Goal: Task Accomplishment & Management: Manage account settings

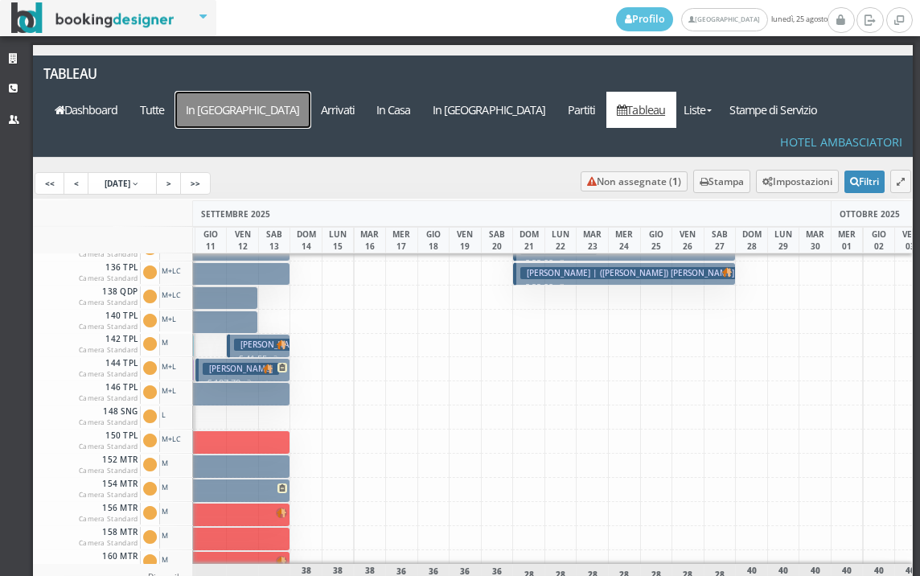
click at [311, 92] on a=pms-arrival-reservations"] "In [GEOGRAPHIC_DATA]" at bounding box center [242, 110] width 135 height 36
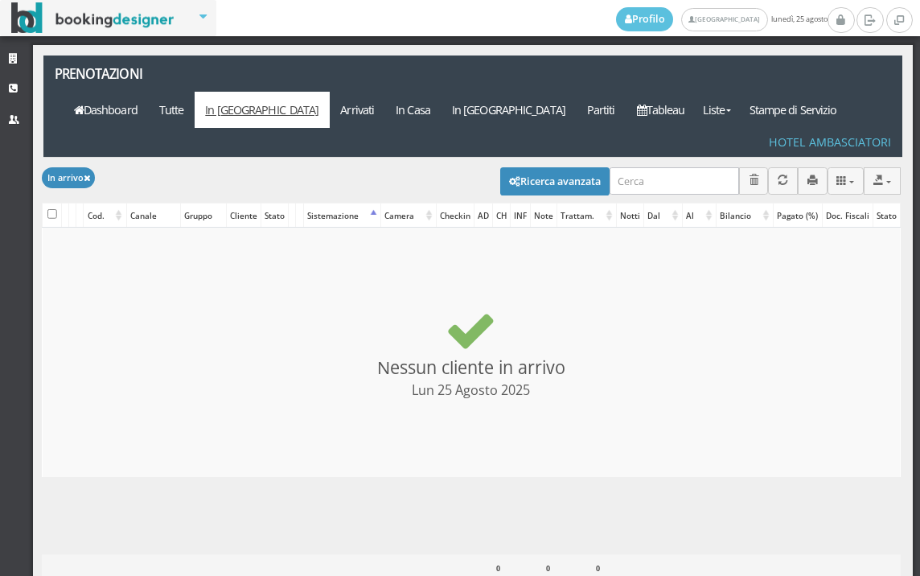
select select
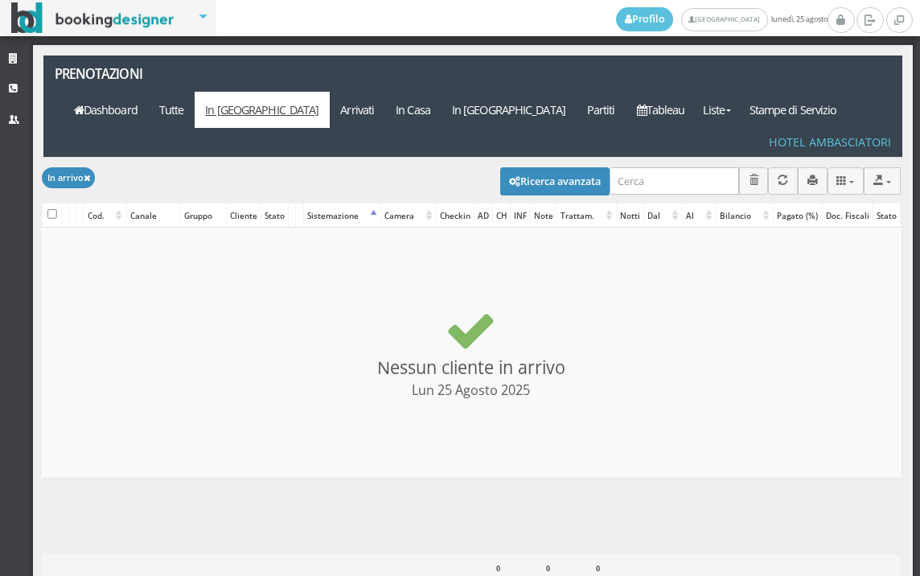
select select
click at [579, 167] on button "Ricerca avanzata" at bounding box center [554, 180] width 109 height 27
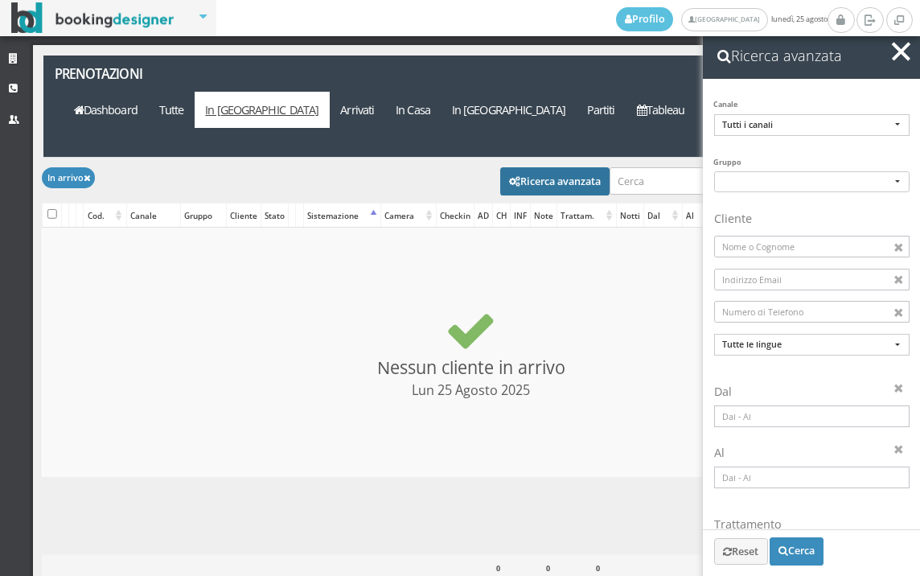
click at [735, 417] on input at bounding box center [812, 417] width 196 height 22
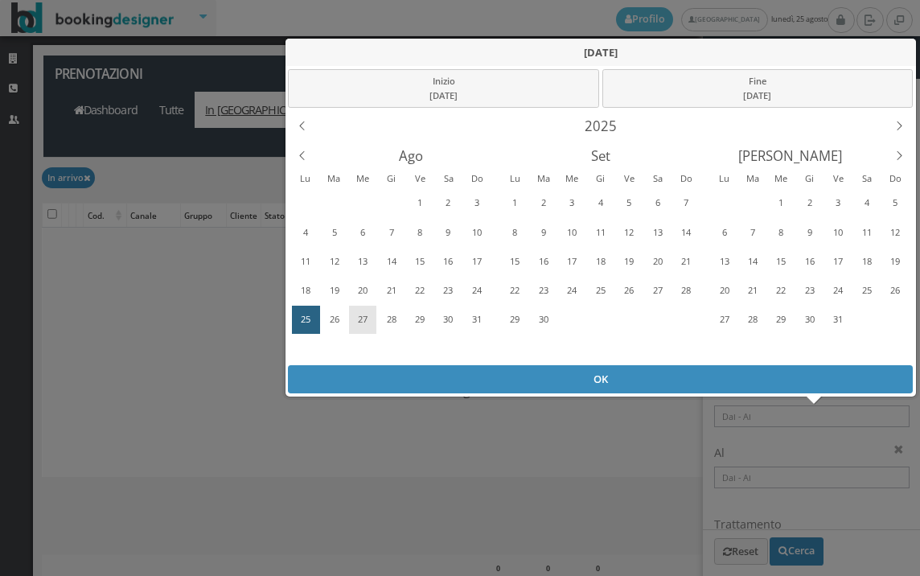
click at [370, 312] on div "27" at bounding box center [363, 320] width 25 height 26
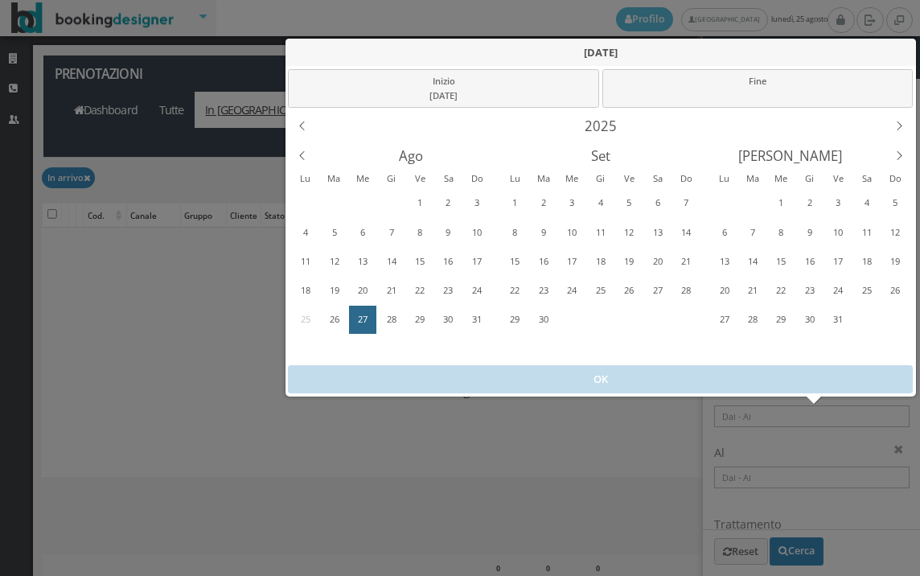
click at [370, 312] on div "27" at bounding box center [363, 320] width 25 height 26
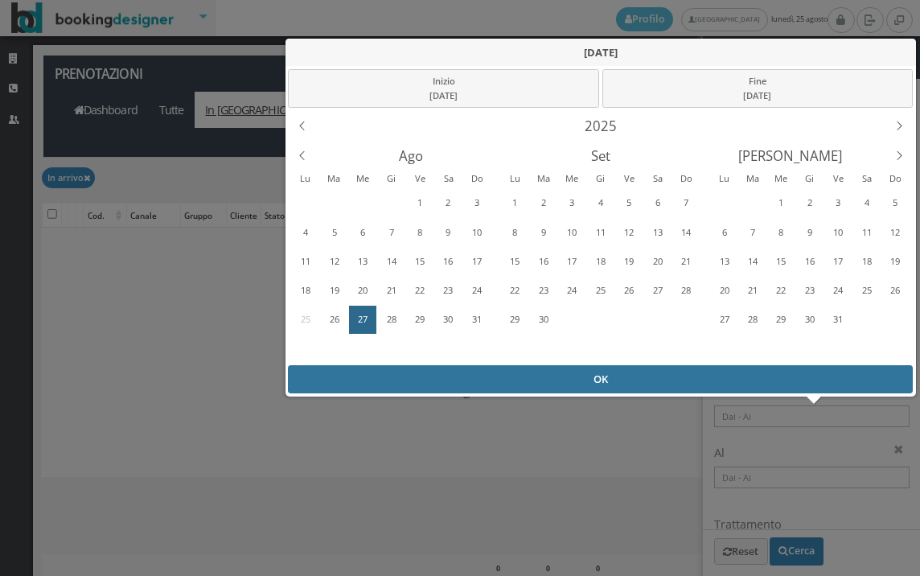
click at [374, 377] on div "OK" at bounding box center [600, 379] width 625 height 28
type input "27/08/2025 - 27/08/2025"
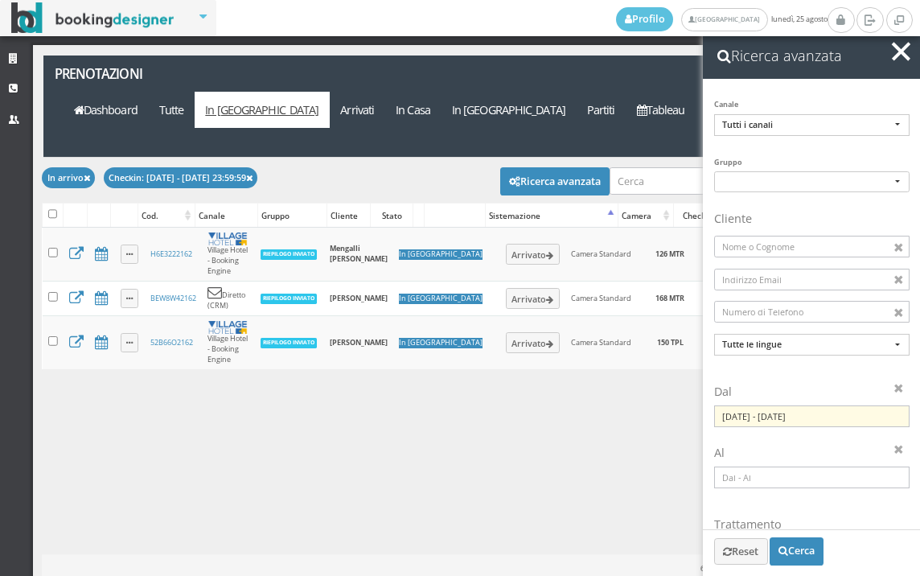
click at [890, 47] on button "button" at bounding box center [901, 51] width 23 height 23
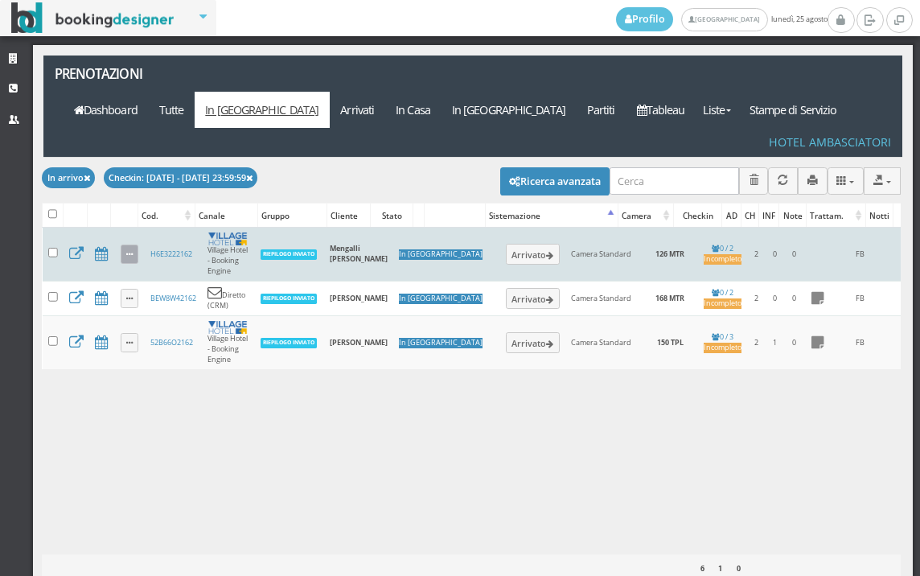
click at [131, 245] on link at bounding box center [130, 254] width 19 height 19
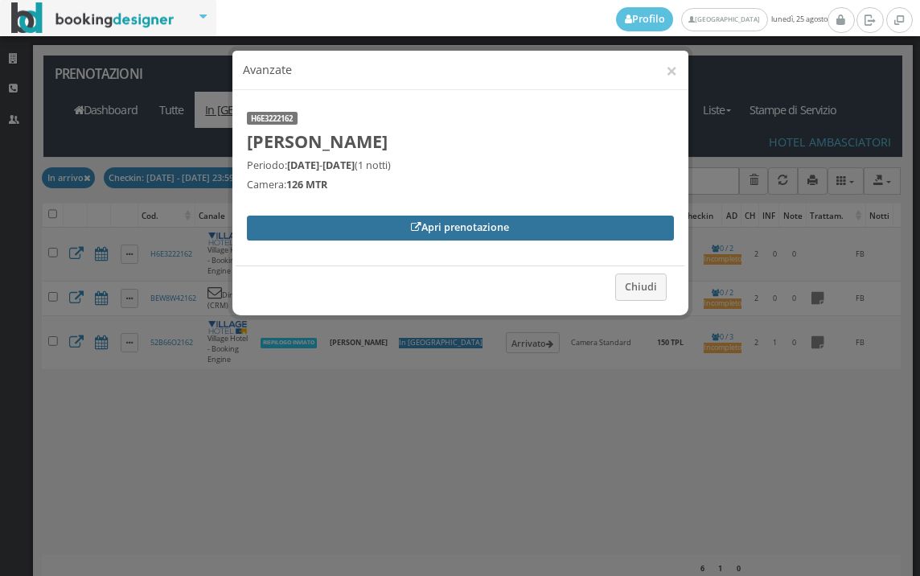
click at [532, 220] on link "Apri prenotazione" at bounding box center [460, 228] width 427 height 24
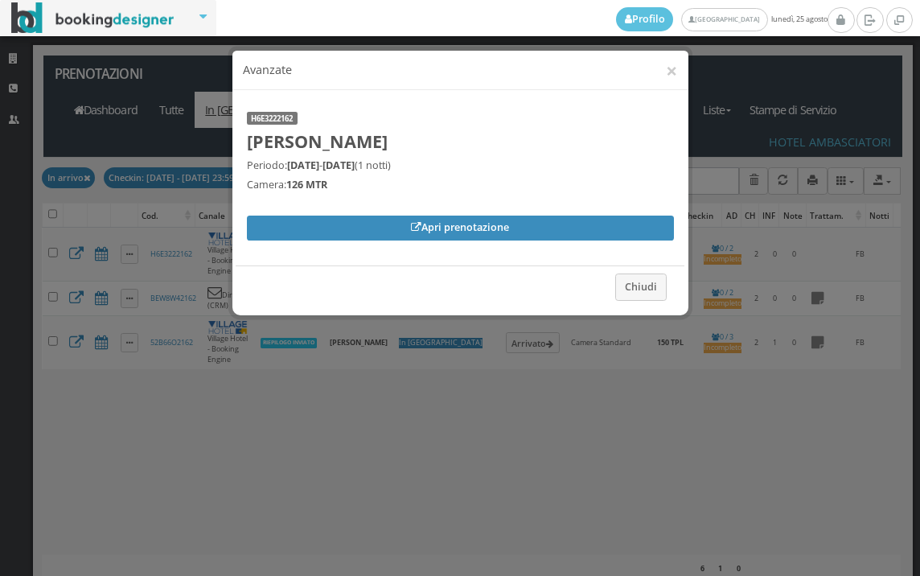
click at [660, 62] on h4 "Avanzate" at bounding box center [460, 70] width 434 height 17
click at [675, 68] on button "×" at bounding box center [671, 70] width 11 height 20
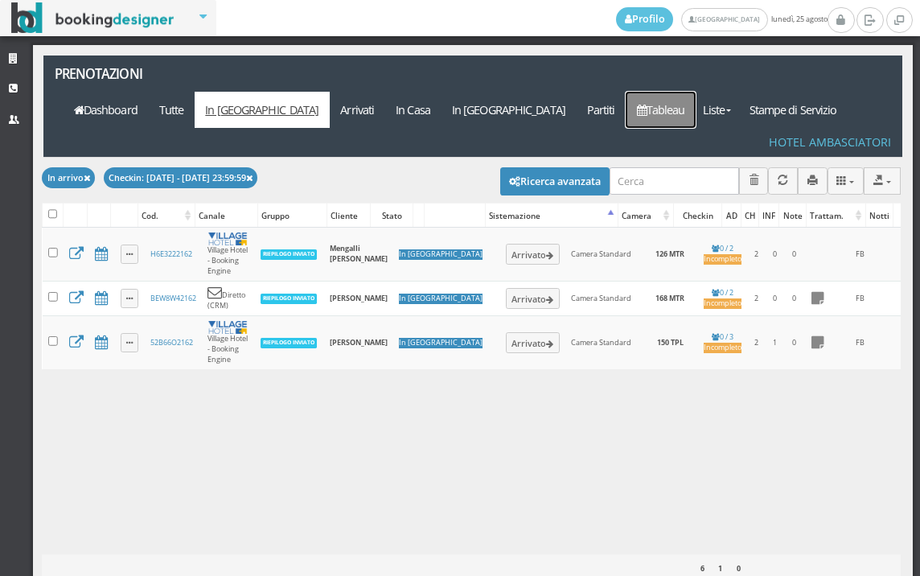
click at [688, 92] on link "Tableau" at bounding box center [661, 110] width 70 height 36
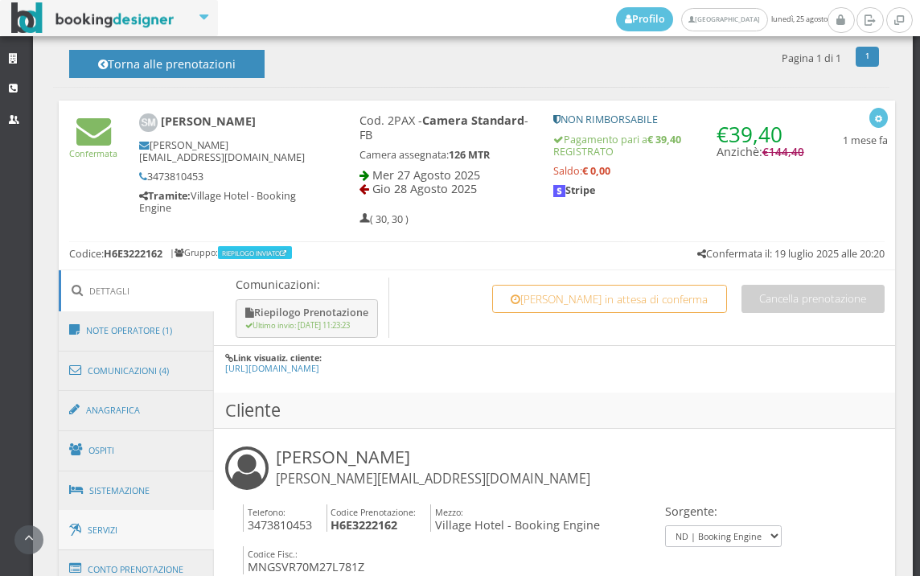
scroll to position [714, 0]
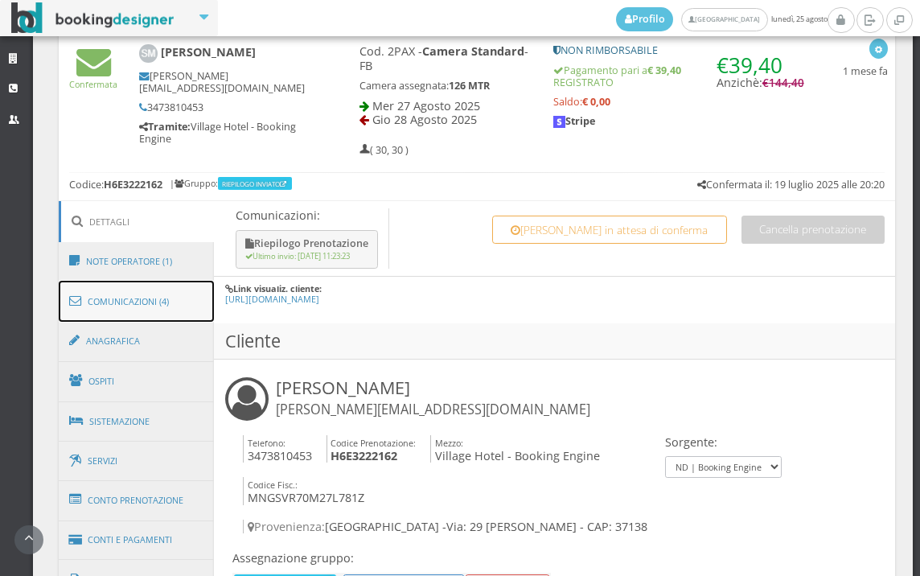
click at [196, 311] on link "Comunicazioni (4)" at bounding box center [137, 302] width 156 height 42
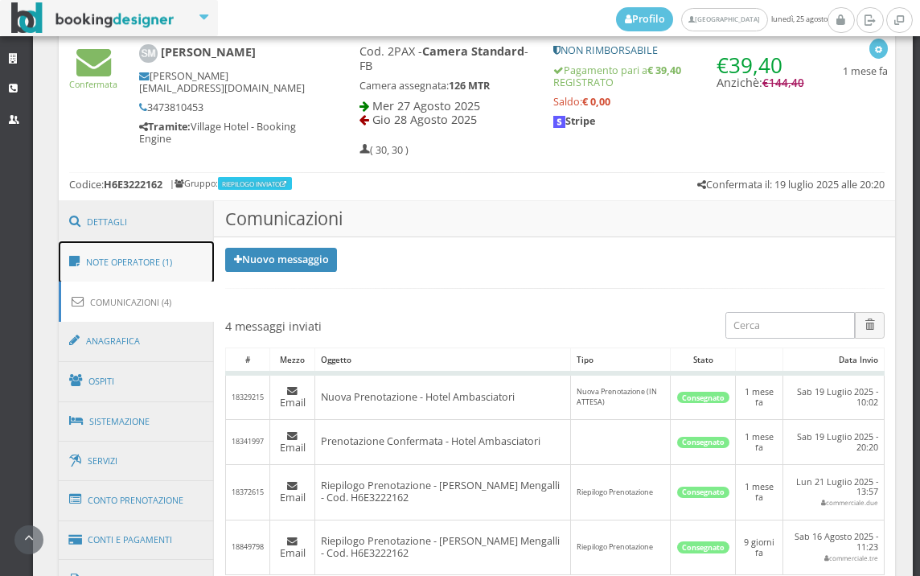
click at [113, 266] on link "Note Operatore (1)" at bounding box center [137, 262] width 156 height 42
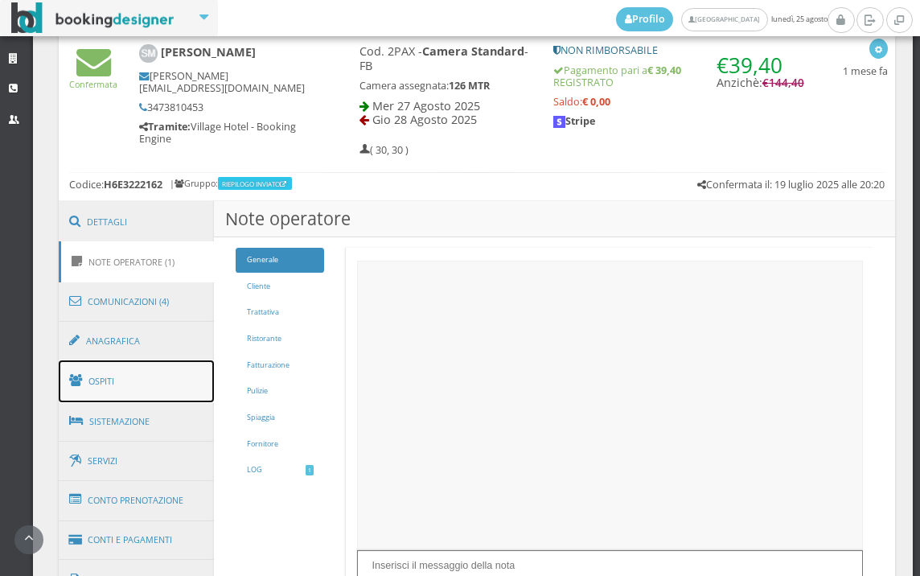
click at [138, 390] on link "Ospiti" at bounding box center [137, 381] width 156 height 42
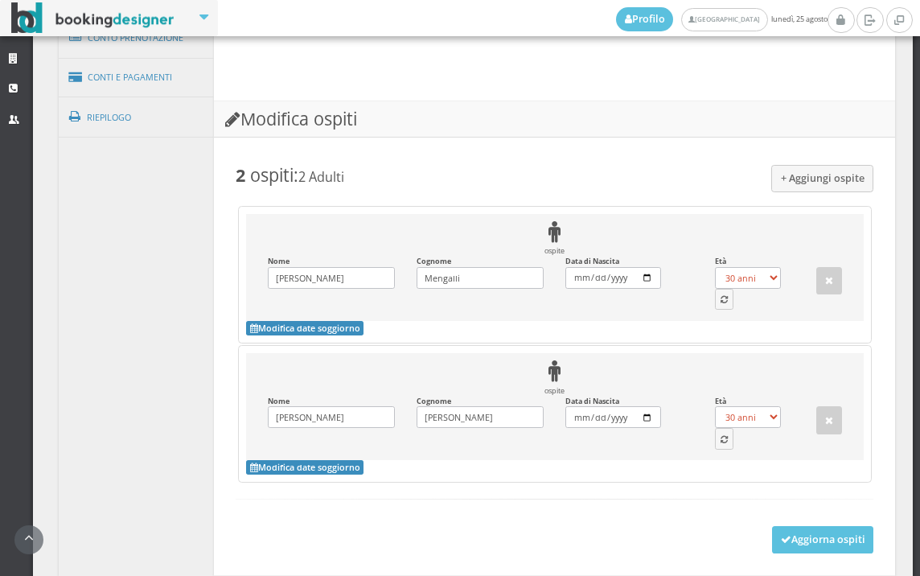
scroll to position [1251, 0]
